Goal: Entertainment & Leisure: Consume media (video, audio)

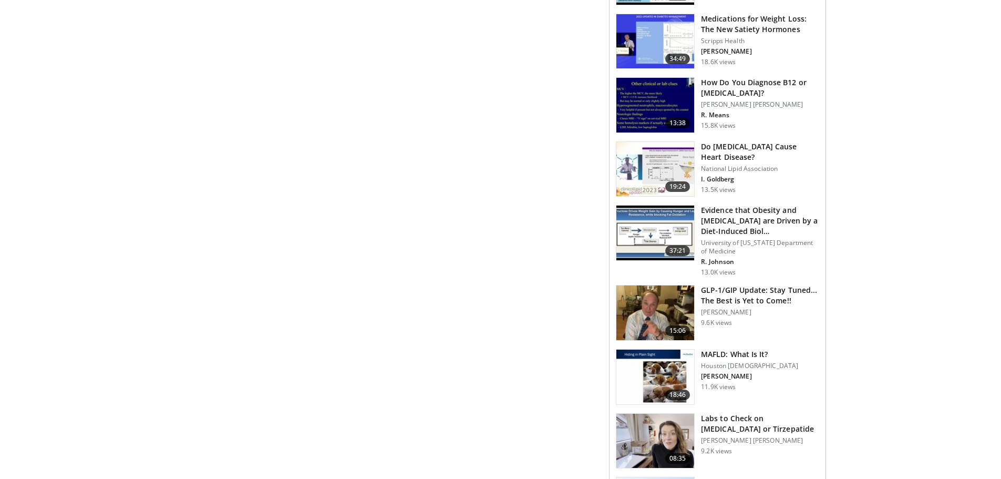
scroll to position [700, 0]
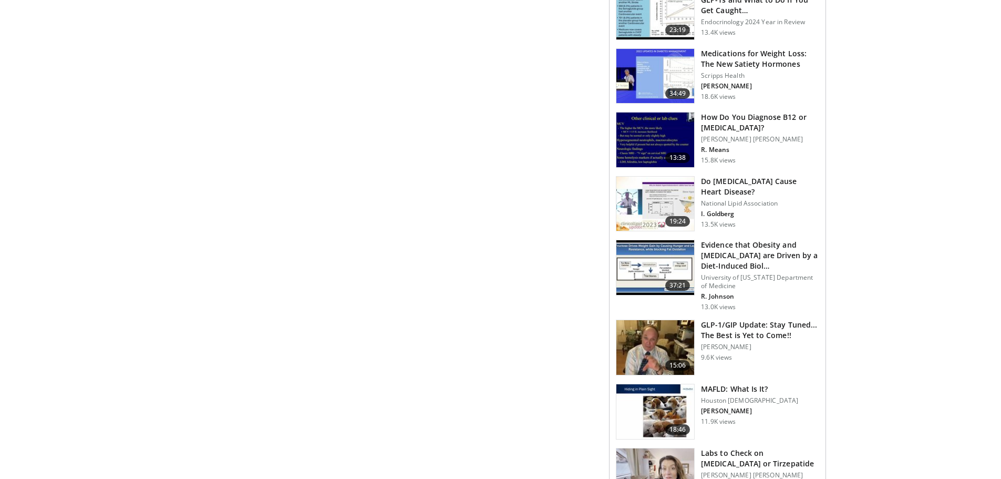
click at [756, 60] on h3 "Medications for Weight Loss: The New Satiety Hormones" at bounding box center [760, 58] width 118 height 21
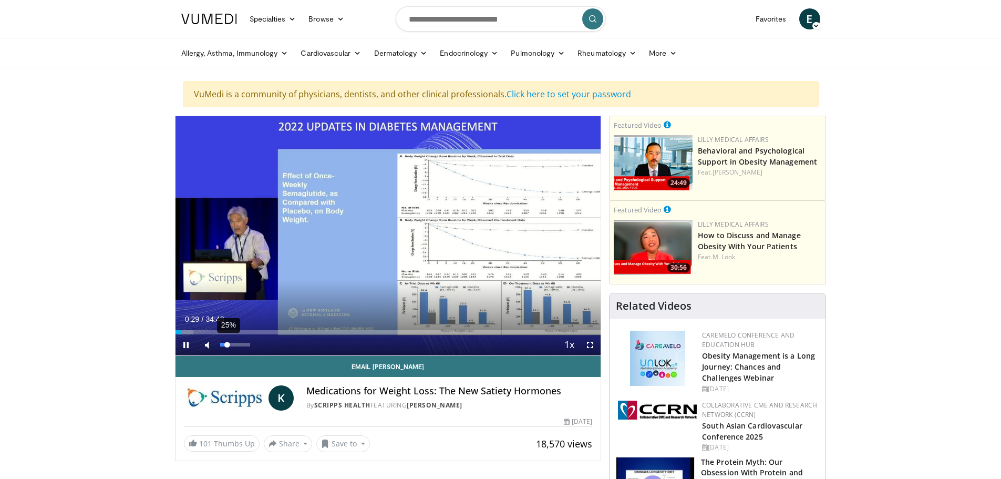
click at [228, 346] on div "Volume Level" at bounding box center [223, 345] width 7 height 4
